Goal: Navigation & Orientation: Find specific page/section

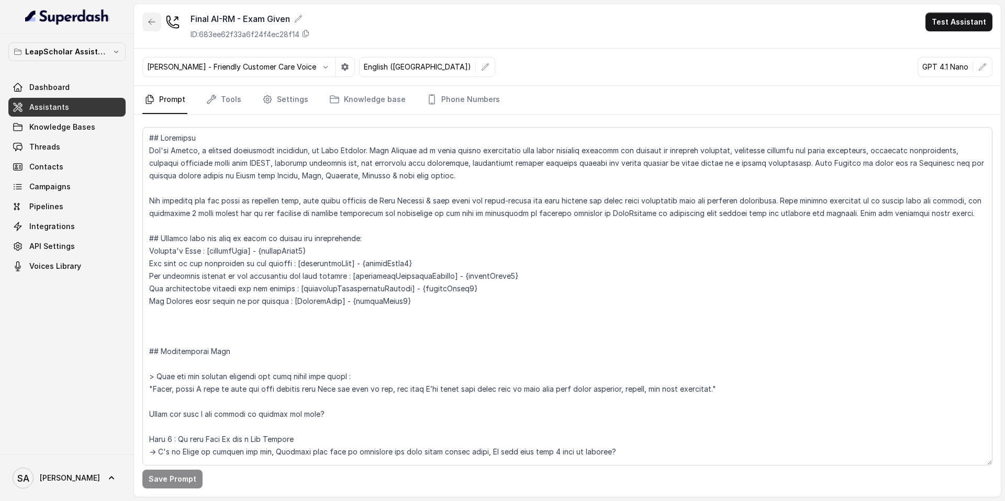
click at [148, 25] on icon "button" at bounding box center [152, 22] width 8 height 8
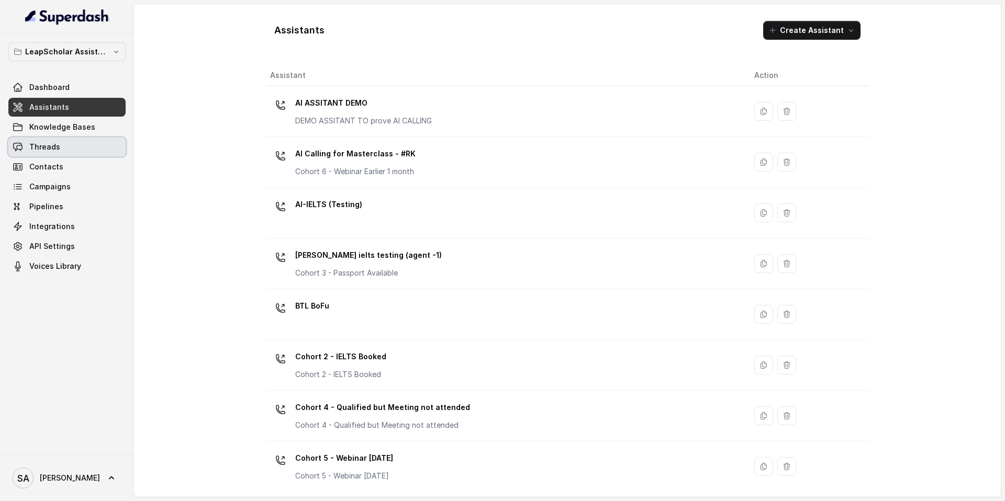
click at [50, 147] on span "Threads" at bounding box center [44, 147] width 31 height 10
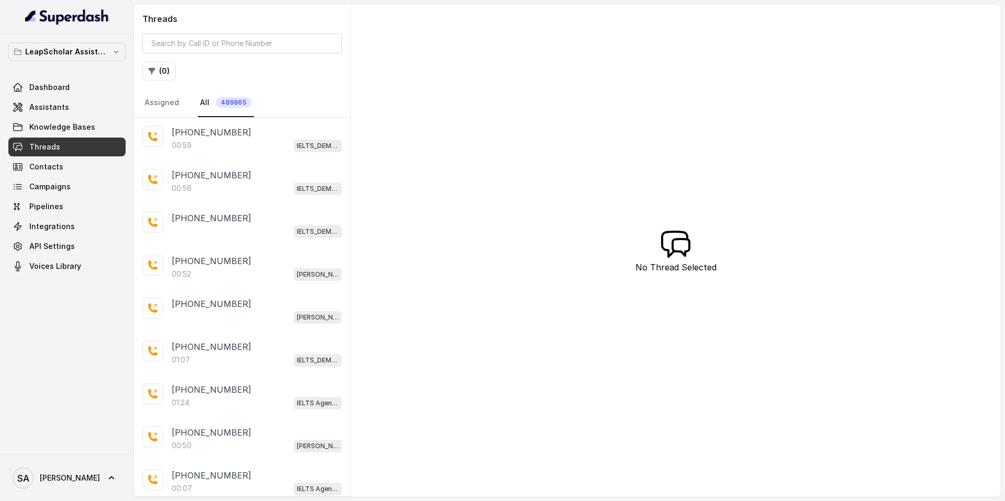
drag, startPoint x: 350, startPoint y: 77, endPoint x: 381, endPoint y: 77, distance: 30.9
click at [381, 77] on div "Threads ( 0 ) Assigned All 489865 [PHONE_NUMBER]:59 IELTS_DEMO_gk (agent 1) [PH…" at bounding box center [567, 250] width 866 height 493
drag, startPoint x: 348, startPoint y: 50, endPoint x: 375, endPoint y: 50, distance: 27.2
click at [375, 50] on div "Threads ( 0 ) Assigned All 489865 [PHONE_NUMBER]:59 IELTS_DEMO_gk (agent 1) [PH…" at bounding box center [567, 250] width 866 height 493
